Goal: Navigation & Orientation: Understand site structure

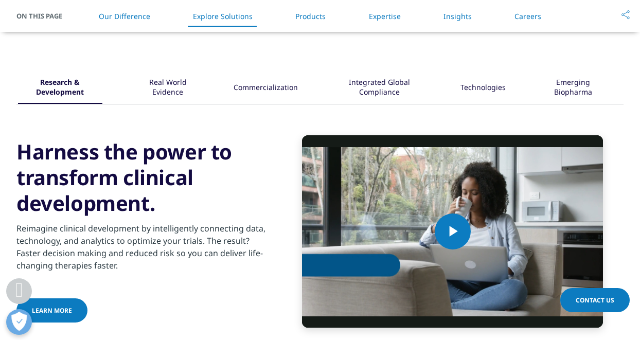
scroll to position [1235, 0]
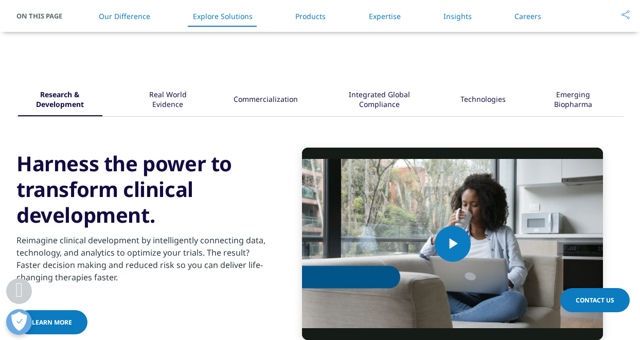
click at [314, 16] on link "Products" at bounding box center [310, 16] width 30 height 10
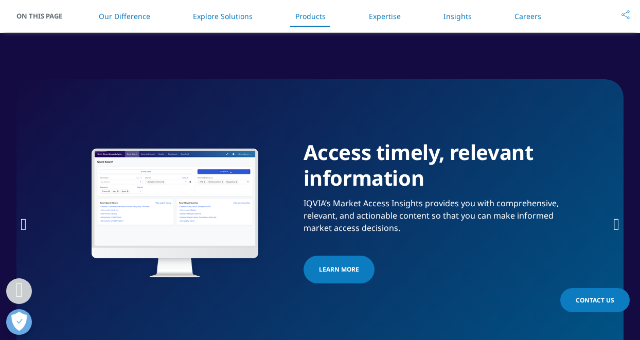
scroll to position [1568, 0]
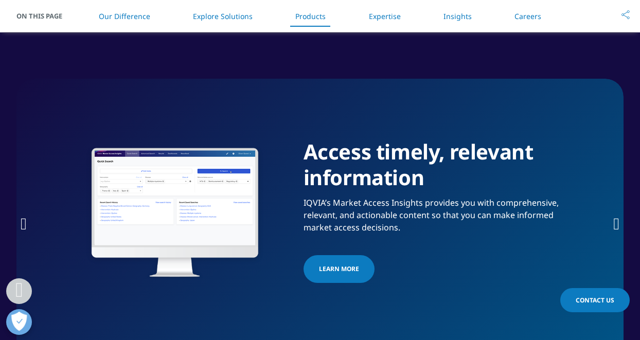
click at [385, 15] on link "Expertise" at bounding box center [385, 16] width 32 height 10
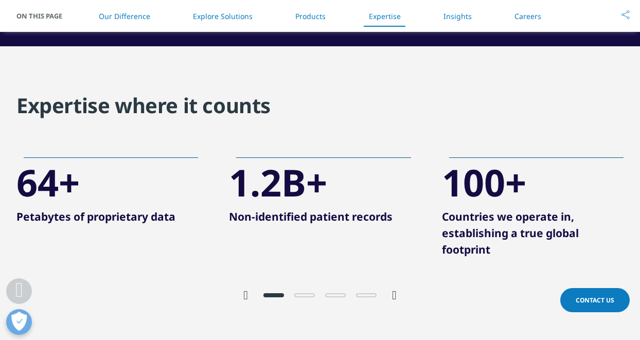
scroll to position [1943, 0]
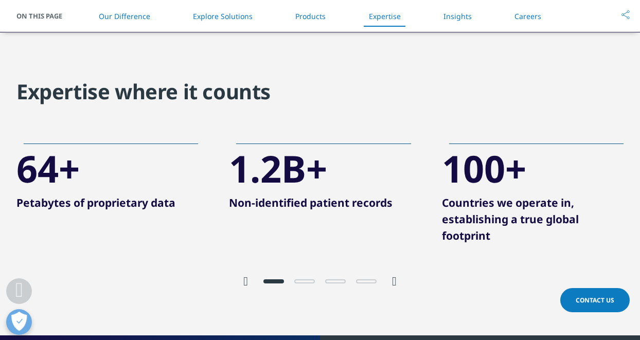
click at [466, 16] on link "Insights" at bounding box center [457, 16] width 28 height 10
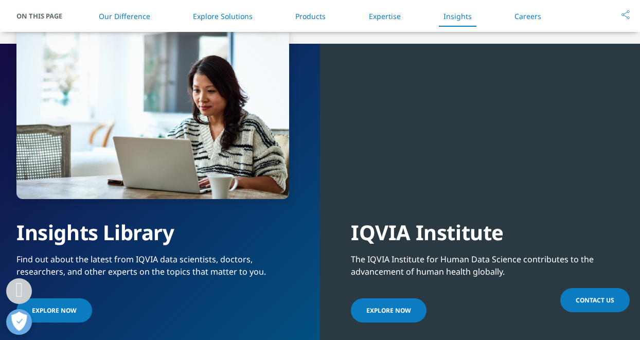
scroll to position [2247, 0]
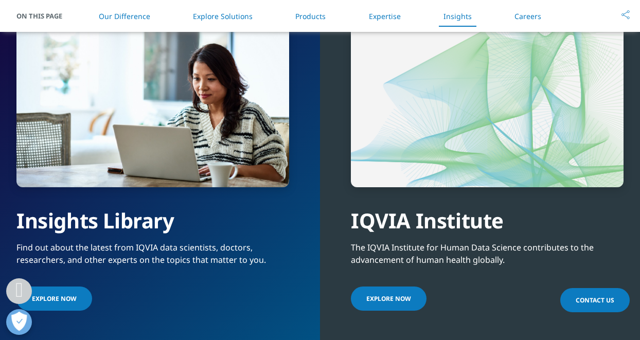
scroll to position [2247, 0]
